Goal: Information Seeking & Learning: Learn about a topic

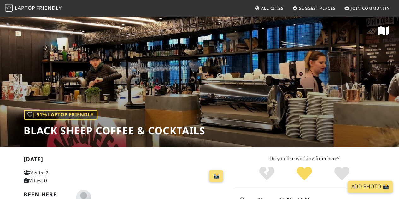
click at [395, 101] on div "| 51% Laptop Friendly Black Sheep Coffee & Cocktails" at bounding box center [199, 81] width 399 height 131
click at [21, 10] on span "Laptop" at bounding box center [25, 7] width 21 height 7
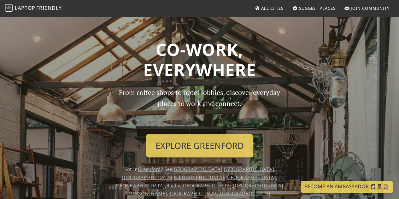
click at [264, 10] on span "All Cities" at bounding box center [272, 8] width 22 height 6
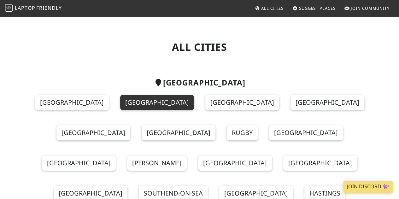
click at [139, 103] on link "[GEOGRAPHIC_DATA]" at bounding box center [157, 102] width 74 height 15
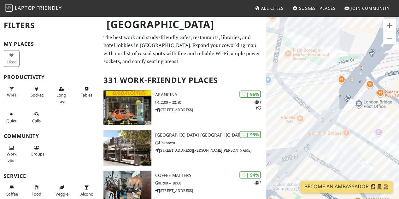
click at [313, 112] on div "To navigate, press the arrow keys. Arancina" at bounding box center [332, 115] width 133 height 199
click at [322, 87] on button "Close" at bounding box center [327, 91] width 15 height 15
click at [320, 89] on button "Close" at bounding box center [327, 91] width 15 height 15
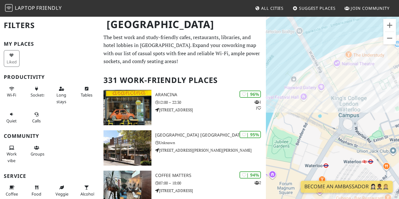
click at [328, 98] on div "To navigate, press the arrow keys." at bounding box center [332, 115] width 133 height 199
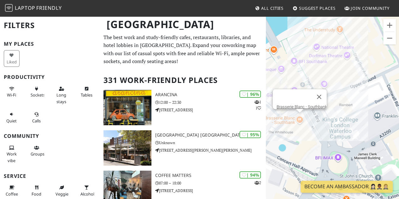
click at [336, 99] on div "To navigate, press the arrow keys. [GEOGRAPHIC_DATA] - [GEOGRAPHIC_DATA]" at bounding box center [332, 115] width 133 height 199
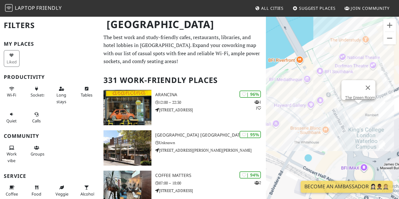
click at [309, 87] on div "To navigate, press the arrow keys. The [GEOGRAPHIC_DATA]" at bounding box center [332, 115] width 133 height 199
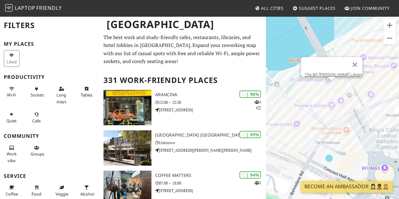
click at [295, 124] on div "To navigate, press the arrow keys. The BFI Reuben Library" at bounding box center [332, 115] width 133 height 199
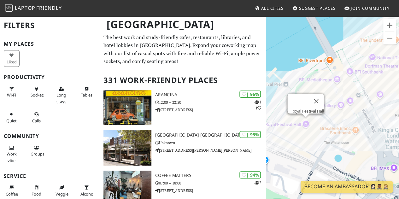
click at [343, 88] on div "To navigate, press the arrow keys. Royal Festival Hall Royal Festival Hall" at bounding box center [332, 115] width 133 height 199
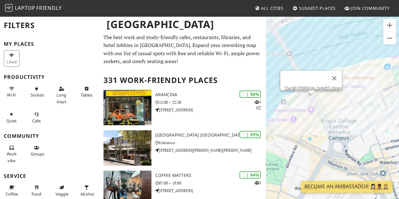
click at [320, 120] on div "To navigate, press the arrow keys. The BFI Reuben Library" at bounding box center [332, 115] width 133 height 199
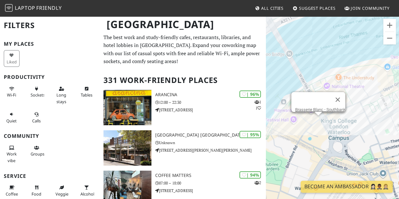
click at [294, 122] on div "To navigate, press the arrow keys. Brasserie Blanc - Southbank Brasserie Blanc …" at bounding box center [332, 115] width 133 height 199
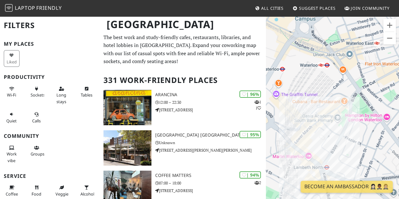
click at [330, 107] on div "To navigate, press the arrow keys. Royal Festival Hall" at bounding box center [332, 115] width 133 height 199
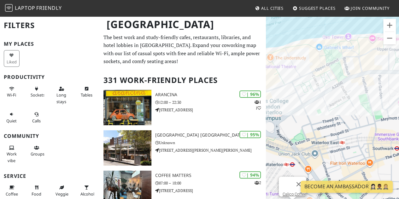
click at [365, 64] on div "To navigate, press the arrow keys. Calico Coffee" at bounding box center [332, 115] width 133 height 199
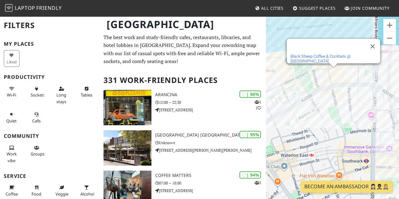
click at [351, 54] on link "Black Sheep Coffee & Cocktails @ [GEOGRAPHIC_DATA]" at bounding box center [321, 58] width 60 height 9
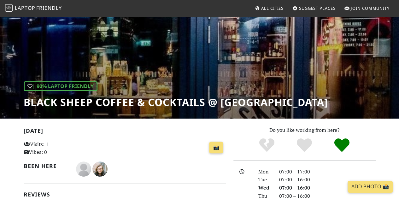
scroll to position [27, 0]
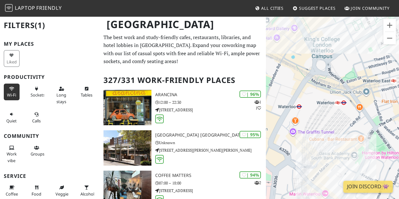
click at [343, 144] on div "To navigate, press the arrow keys." at bounding box center [332, 115] width 133 height 199
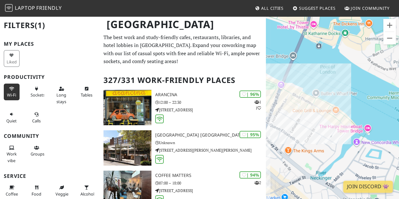
click at [345, 109] on div "To navigate, press the arrow keys. Calico Coffee" at bounding box center [332, 115] width 133 height 199
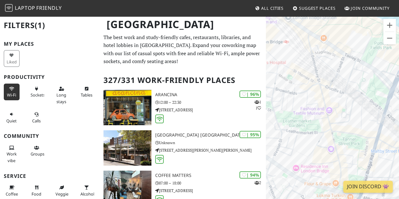
click at [327, 101] on div "To navigate, press the arrow keys. Blueprint Café" at bounding box center [332, 115] width 133 height 199
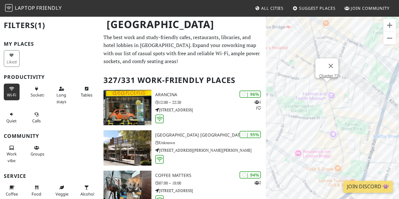
click at [344, 138] on div "To navigate, press the arrow keys. Chapter 72" at bounding box center [332, 115] width 133 height 199
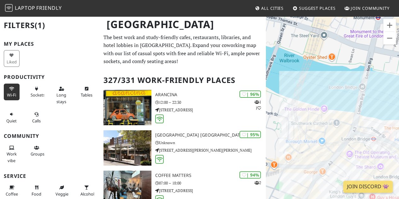
click at [347, 115] on div "To navigate, press the arrow keys. Fuckoffee @ [GEOGRAPHIC_DATA]" at bounding box center [332, 115] width 133 height 199
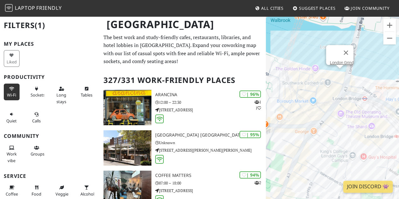
click at [350, 107] on div "To navigate, press the arrow keys. London Grind" at bounding box center [332, 115] width 133 height 199
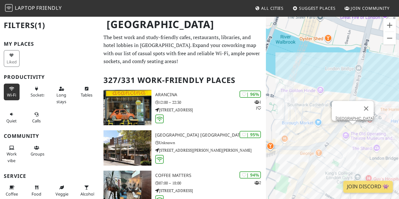
click at [311, 96] on div "To navigate, press the arrow keys. [GEOGRAPHIC_DATA]" at bounding box center [332, 115] width 133 height 199
click at [316, 93] on div "To navigate, press the arrow keys. [GEOGRAPHIC_DATA]" at bounding box center [332, 115] width 133 height 199
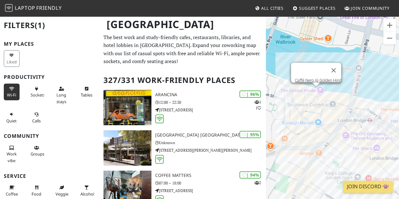
click at [320, 118] on div "To navigate, press the arrow keys. Caffè Nero @ Golden Hind Caffè Nero @ Golden…" at bounding box center [332, 115] width 133 height 199
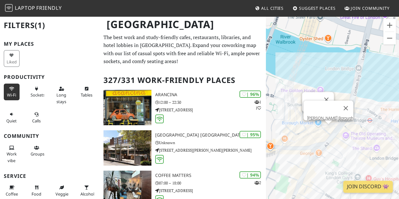
click at [331, 130] on div "To navigate, press the arrow keys. [GEOGRAPHIC_DATA][PERSON_NAME]" at bounding box center [332, 115] width 133 height 199
click at [308, 124] on div "To navigate, press the arrow keys. [PERSON_NAME][GEOGRAPHIC_DATA][PERSON_NAME]" at bounding box center [332, 115] width 133 height 199
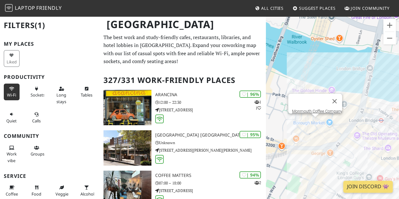
click at [365, 128] on div "To navigate, press the arrow keys. Monmouth Coffee Company" at bounding box center [332, 115] width 133 height 199
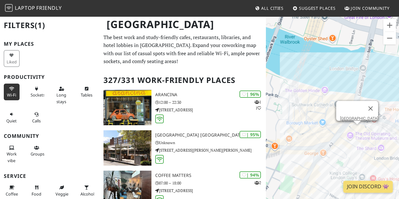
click at [321, 94] on div "To navigate, press the arrow keys. [GEOGRAPHIC_DATA] [GEOGRAPHIC_DATA]" at bounding box center [332, 115] width 133 height 199
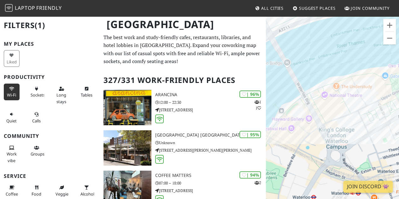
click at [324, 95] on div "To navigate, press the arrow keys. Caffè Nero @ Golden Hind" at bounding box center [332, 115] width 133 height 199
click at [333, 120] on div "To navigate, press the arrow keys. [GEOGRAPHIC_DATA]" at bounding box center [332, 115] width 133 height 199
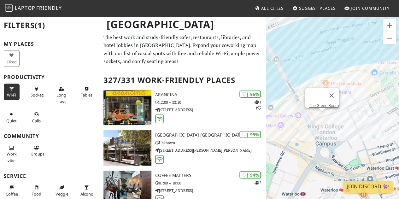
click at [306, 126] on div "To navigate, press the arrow keys. The [GEOGRAPHIC_DATA]" at bounding box center [332, 115] width 133 height 199
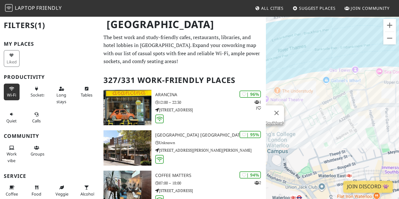
click at [354, 76] on div "To navigate, press the arrow keys. [GEOGRAPHIC_DATA] - [GEOGRAPHIC_DATA]" at bounding box center [332, 115] width 133 height 199
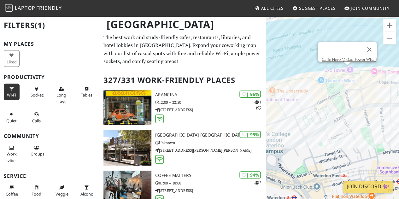
click at [361, 95] on div "To navigate, press the arrow keys. Caffè Nero @ Oxo Tower Wharf" at bounding box center [332, 115] width 133 height 199
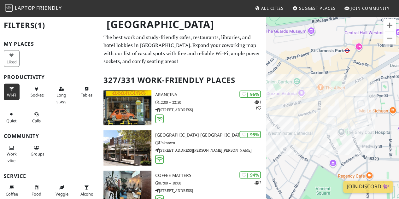
click at [315, 109] on div "To navigate, press the arrow keys. Black Sheep Coffee & Cocktails @ [GEOGRAPHIC…" at bounding box center [332, 115] width 133 height 199
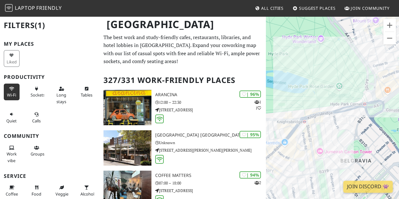
click at [339, 107] on div "To navigate, press the arrow keys. Iris & June" at bounding box center [332, 115] width 133 height 199
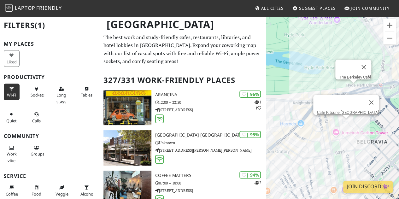
click at [346, 125] on div "To navigate, press the arrow keys. The Berkeley Café Café Kitsuné [GEOGRAPHIC_D…" at bounding box center [332, 115] width 133 height 199
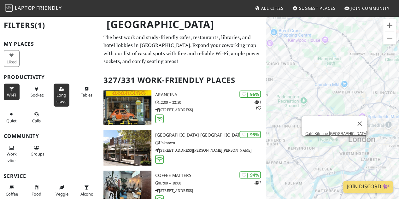
click at [65, 96] on button "Long stays" at bounding box center [62, 95] width 16 height 23
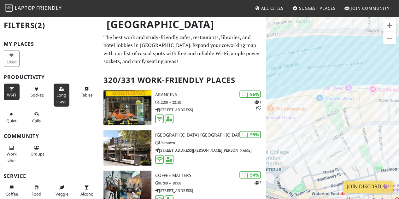
click at [345, 91] on div "To navigate, press the arrow keys. [GEOGRAPHIC_DATA] [GEOGRAPHIC_DATA]" at bounding box center [332, 115] width 133 height 199
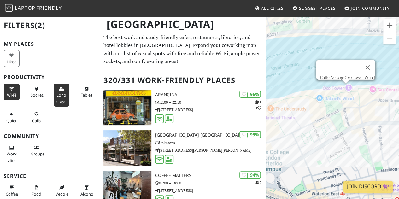
click at [363, 117] on div "To navigate, press the arrow keys. Caffè Nero @ Oxo Tower Wharf Caffè Nero @ [G…" at bounding box center [332, 115] width 133 height 199
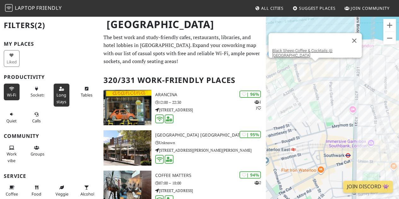
click at [352, 113] on div "To navigate, press the arrow keys. Black Sheep Coffee & Cocktails @ [GEOGRAPHIC…" at bounding box center [332, 115] width 133 height 199
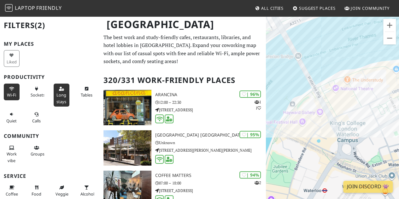
click at [333, 93] on div "To navigate, press the arrow keys. The [GEOGRAPHIC_DATA], [GEOGRAPHIC_DATA]" at bounding box center [332, 115] width 133 height 199
click at [336, 90] on div "To navigate, press the arrow keys. The [GEOGRAPHIC_DATA], [GEOGRAPHIC_DATA]" at bounding box center [332, 115] width 133 height 199
click at [346, 115] on div "To navigate, press the arrow keys. [GEOGRAPHIC_DATA]" at bounding box center [332, 115] width 133 height 199
click at [344, 100] on link "The Green Room" at bounding box center [346, 102] width 30 height 5
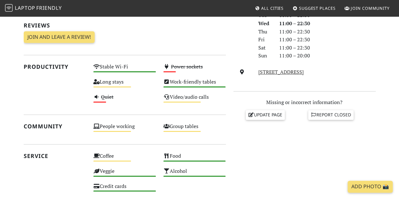
scroll to position [194, 0]
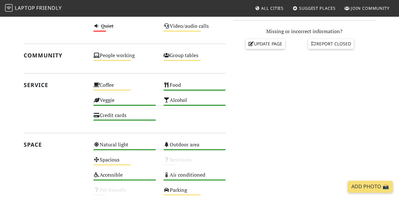
click at [307, 122] on div "Do you like working from here? Mon 11:00 – 22:30 Tue 11:00 – 22:30 Wed 11:00 – …" at bounding box center [305, 46] width 150 height 310
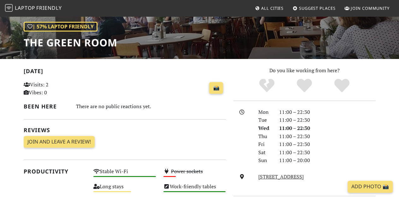
scroll to position [0, 0]
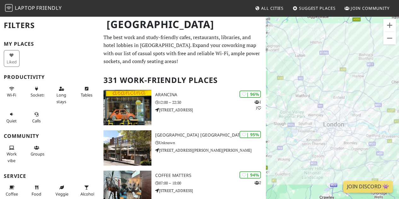
click at [308, 178] on div "To navigate, press the arrow keys." at bounding box center [332, 115] width 133 height 199
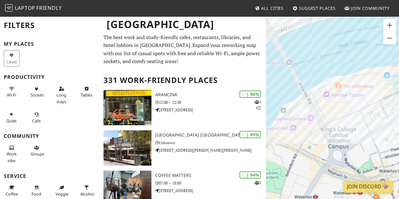
click at [339, 120] on div "To navigate, press the arrow keys." at bounding box center [332, 115] width 133 height 199
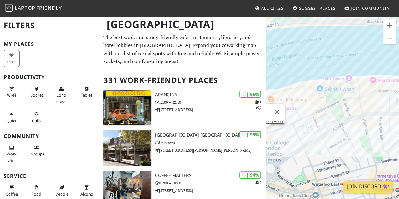
click at [370, 99] on div "To navigate, press the arrow keys. The [GEOGRAPHIC_DATA]" at bounding box center [332, 115] width 133 height 199
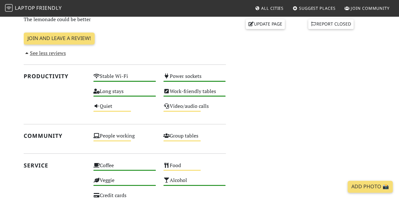
scroll to position [283, 0]
